Goal: Check status

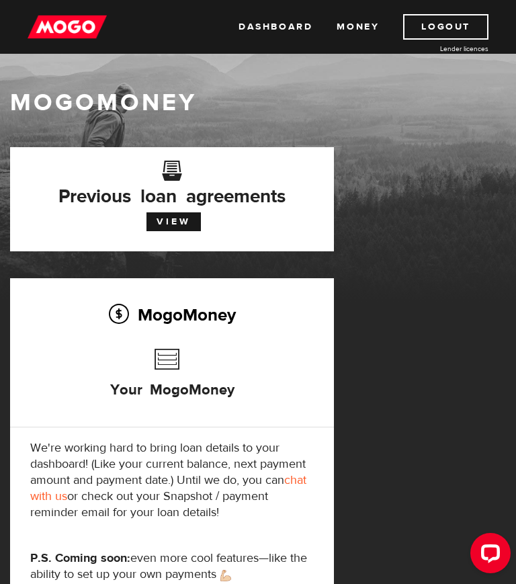
click at [173, 222] on link "View" at bounding box center [174, 221] width 54 height 19
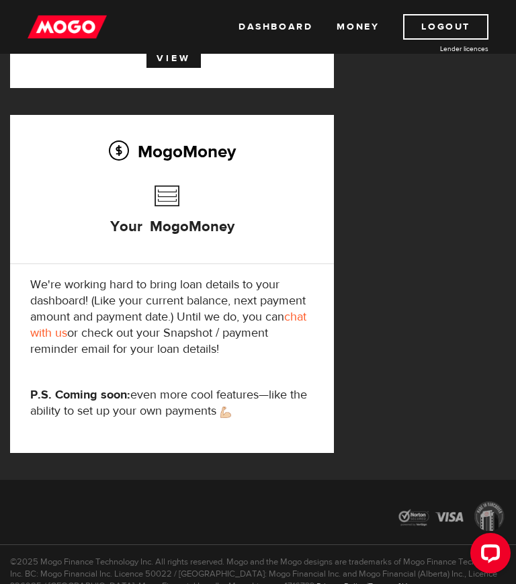
scroll to position [169, 0]
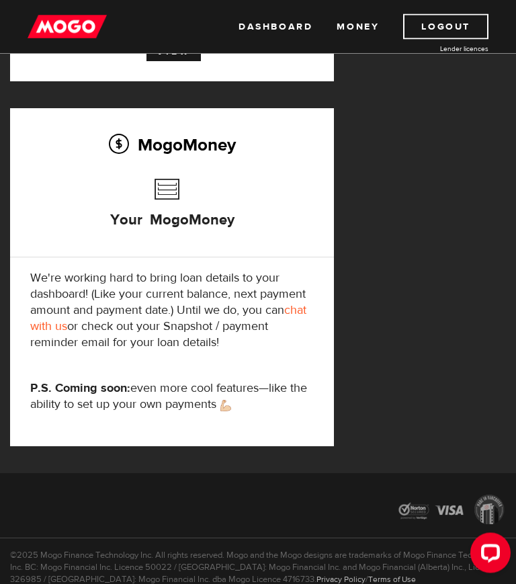
click at [165, 186] on h3 "Your MogoMoney" at bounding box center [172, 211] width 124 height 77
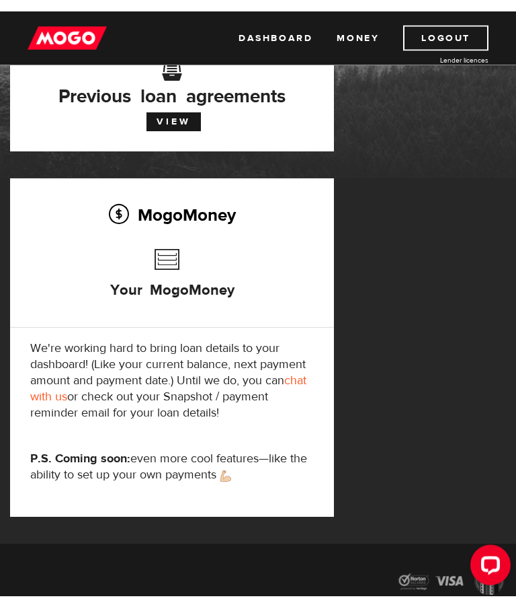
scroll to position [0, 0]
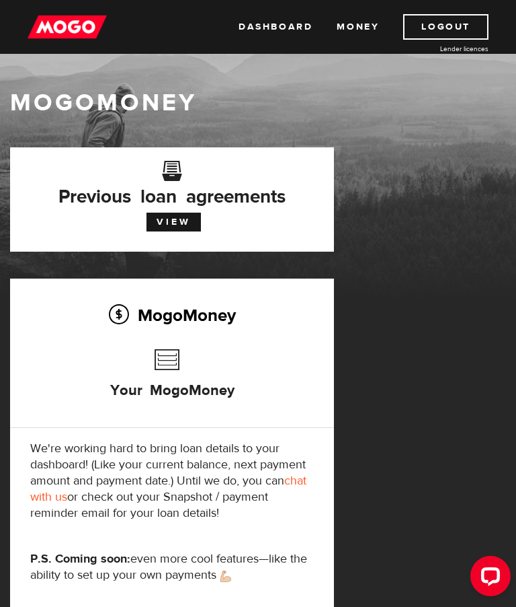
click at [358, 21] on link "Money" at bounding box center [358, 27] width 42 height 26
click at [173, 222] on link "View" at bounding box center [174, 221] width 54 height 19
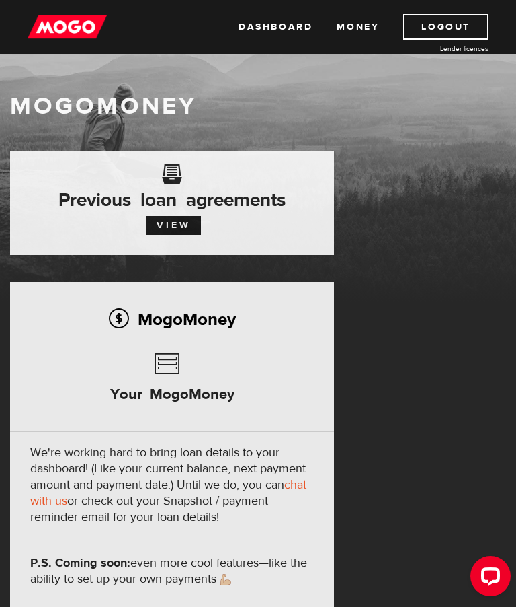
click at [270, 22] on link "Dashboard" at bounding box center [276, 27] width 74 height 26
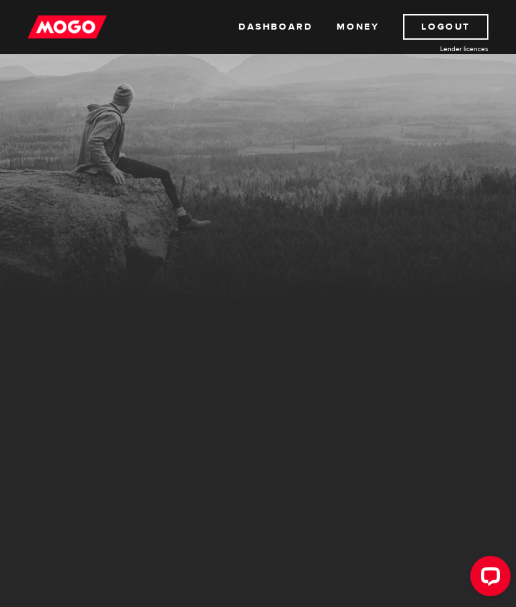
click at [478, 464] on div "MogoMoney Your MogoMoney application Expired Your MogoMoney credit decision has…" at bounding box center [258, 470] width 516 height 647
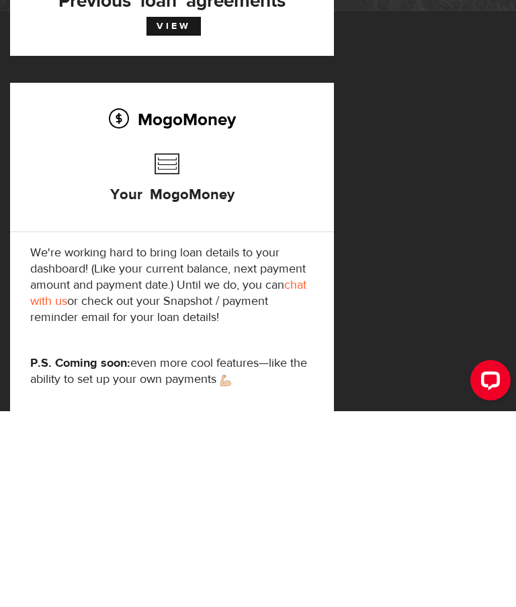
scroll to position [169, 0]
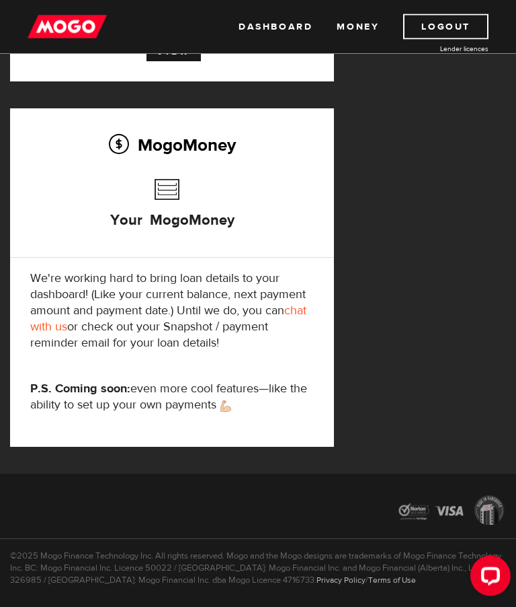
click at [174, 182] on h3 "Your MogoMoney" at bounding box center [172, 211] width 124 height 77
click at [302, 310] on link "chat with us" at bounding box center [168, 319] width 276 height 32
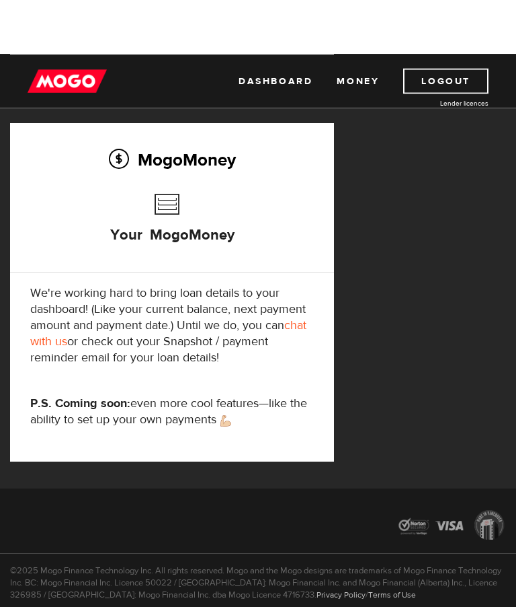
scroll to position [0, 0]
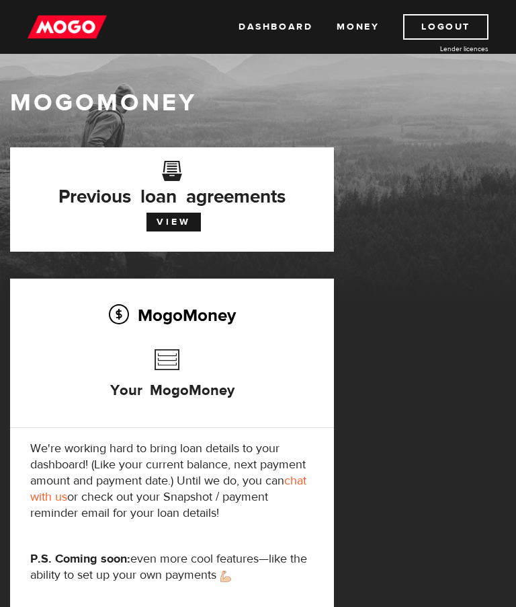
click at [276, 24] on link "Dashboard" at bounding box center [276, 27] width 74 height 26
click at [284, 28] on link "Dashboard" at bounding box center [276, 27] width 74 height 26
click at [456, 26] on link "Logout" at bounding box center [445, 27] width 85 height 26
